Goal: Information Seeking & Learning: Compare options

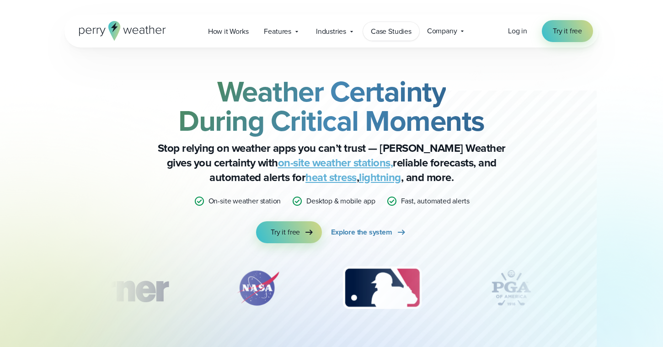
click at [383, 34] on span "Case Studies" at bounding box center [391, 31] width 41 height 11
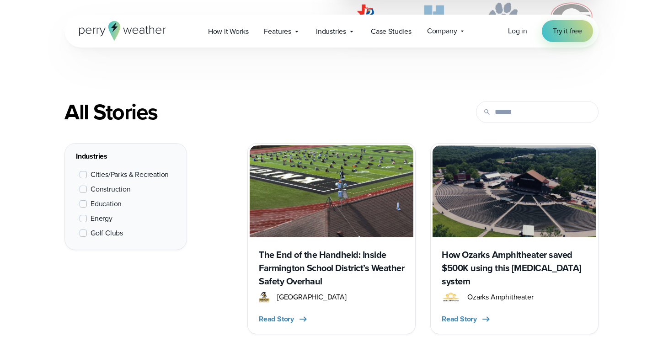
scroll to position [336, 0]
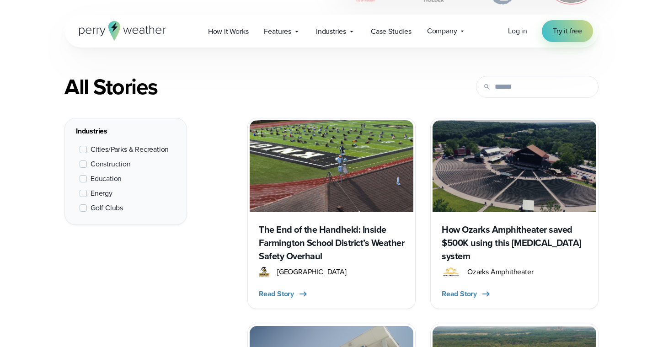
click at [113, 180] on span "Education" at bounding box center [106, 178] width 31 height 11
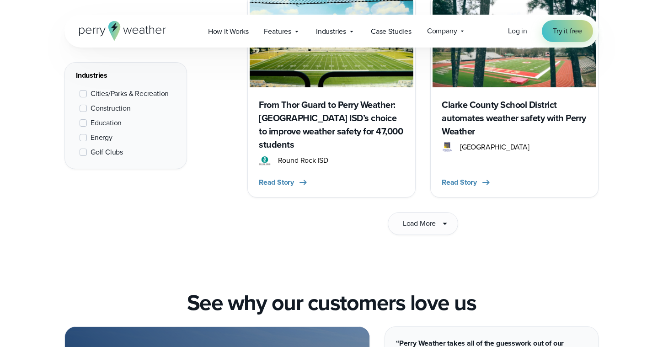
scroll to position [1581, 0]
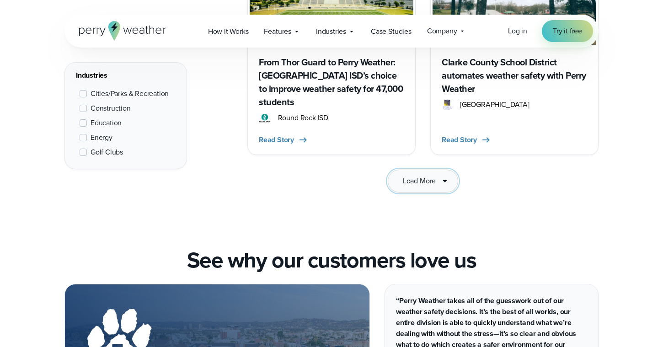
click at [409, 170] on button "Load More" at bounding box center [423, 181] width 70 height 23
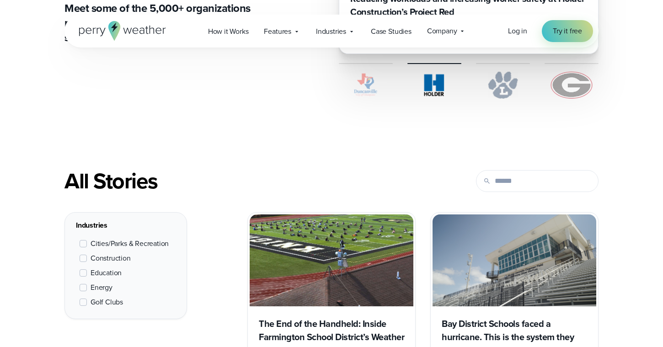
scroll to position [243, 0]
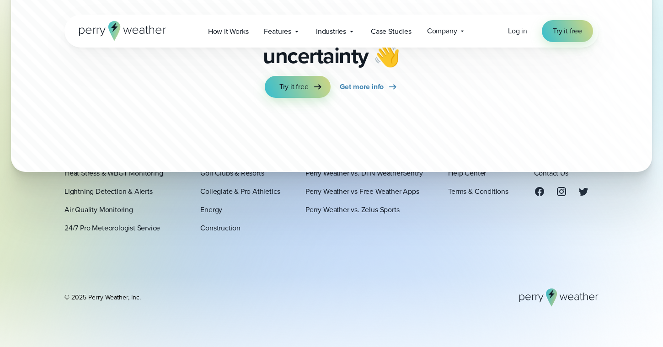
scroll to position [3676, 0]
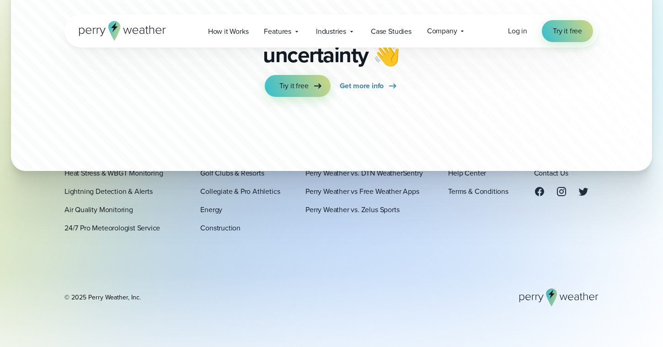
click at [359, 156] on link "Perry Weather vs. Earth Networks" at bounding box center [356, 154] width 103 height 11
